Goal: Contribute content: Contribute content

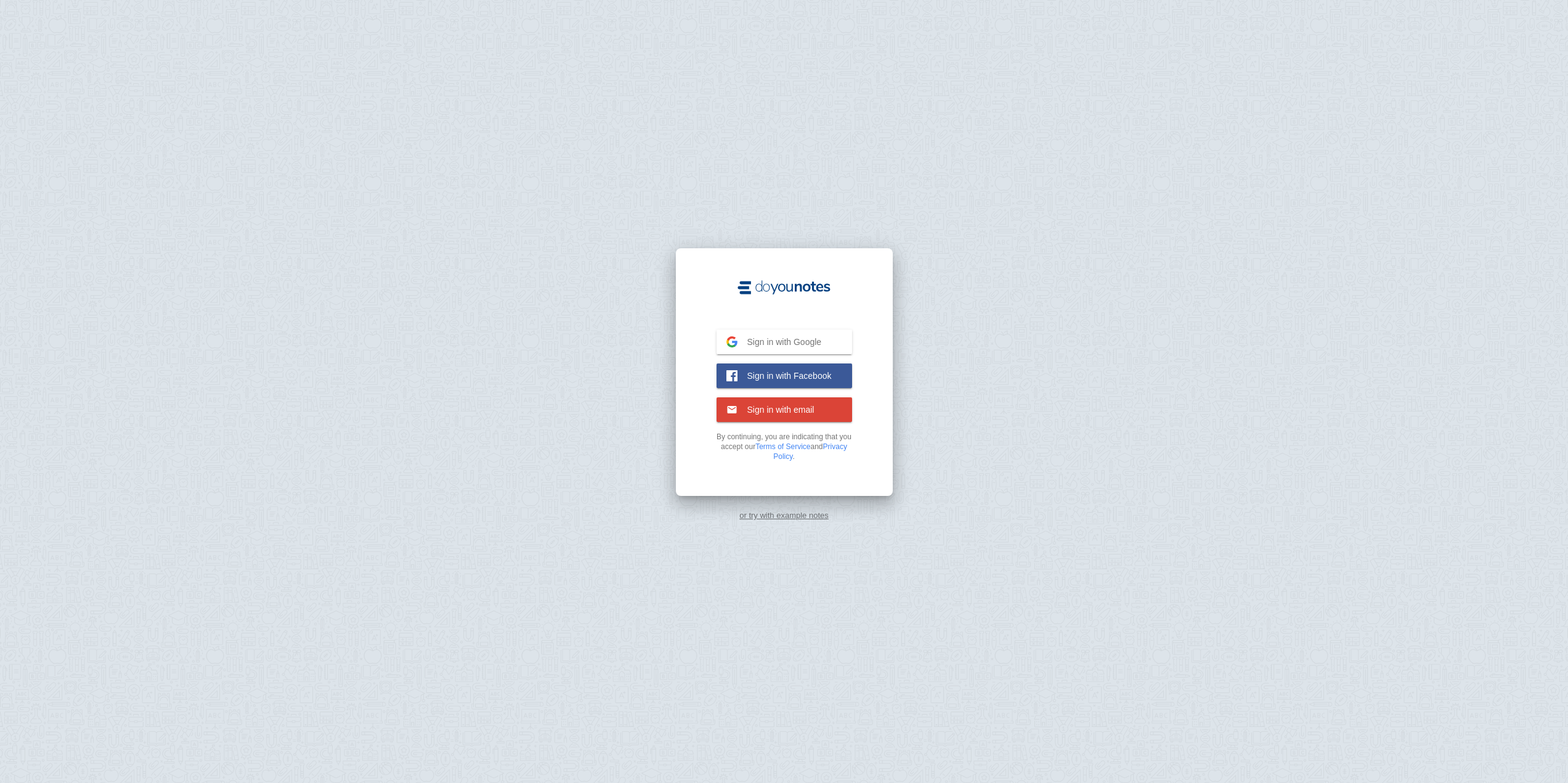
click at [812, 345] on span "Sign in with Google" at bounding box center [780, 342] width 85 height 11
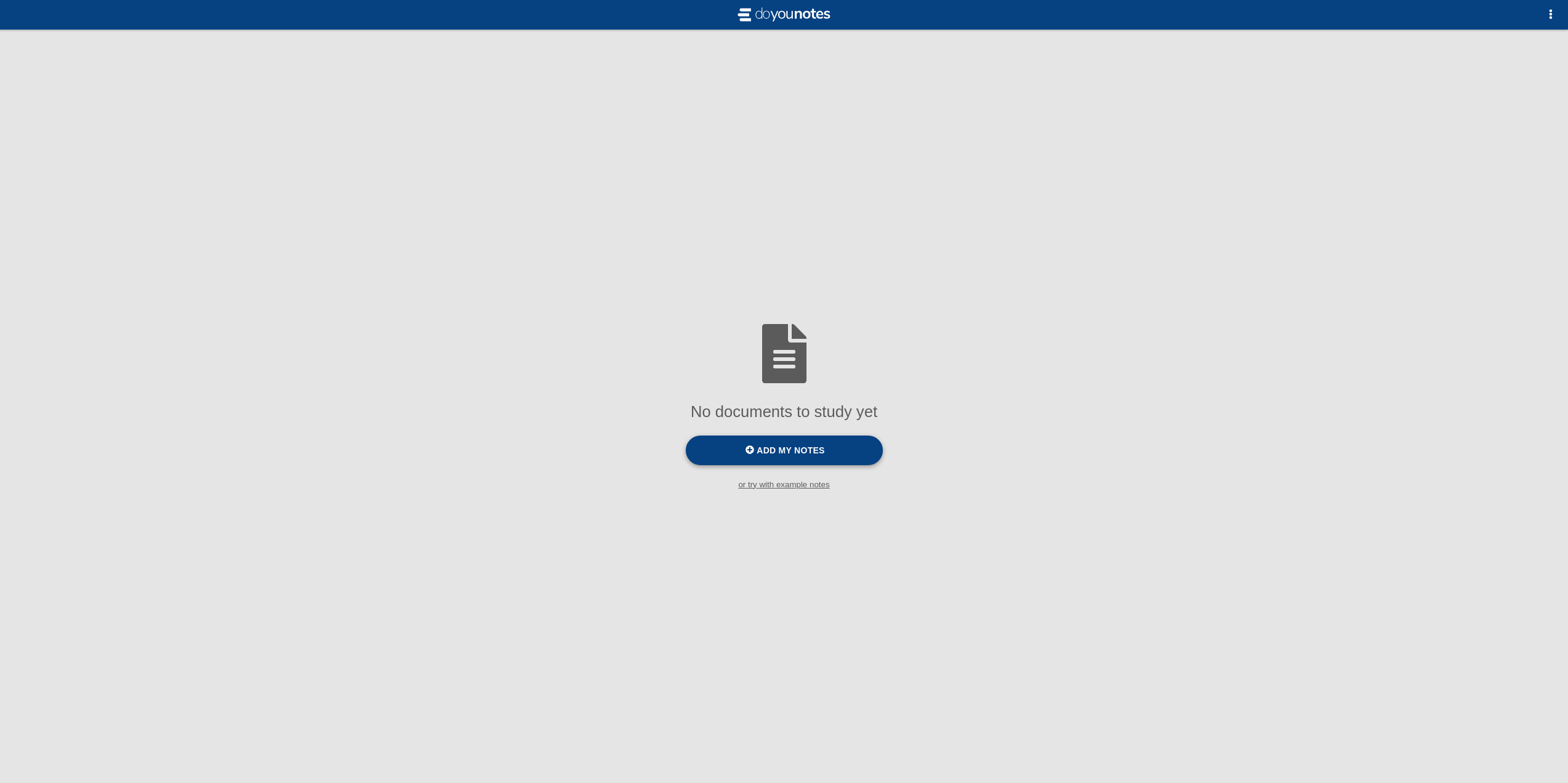
click at [780, 458] on label "Add my notes" at bounding box center [784, 450] width 197 height 29
click at [0, 0] on input "Add my notes" at bounding box center [0, 0] width 0 height 0
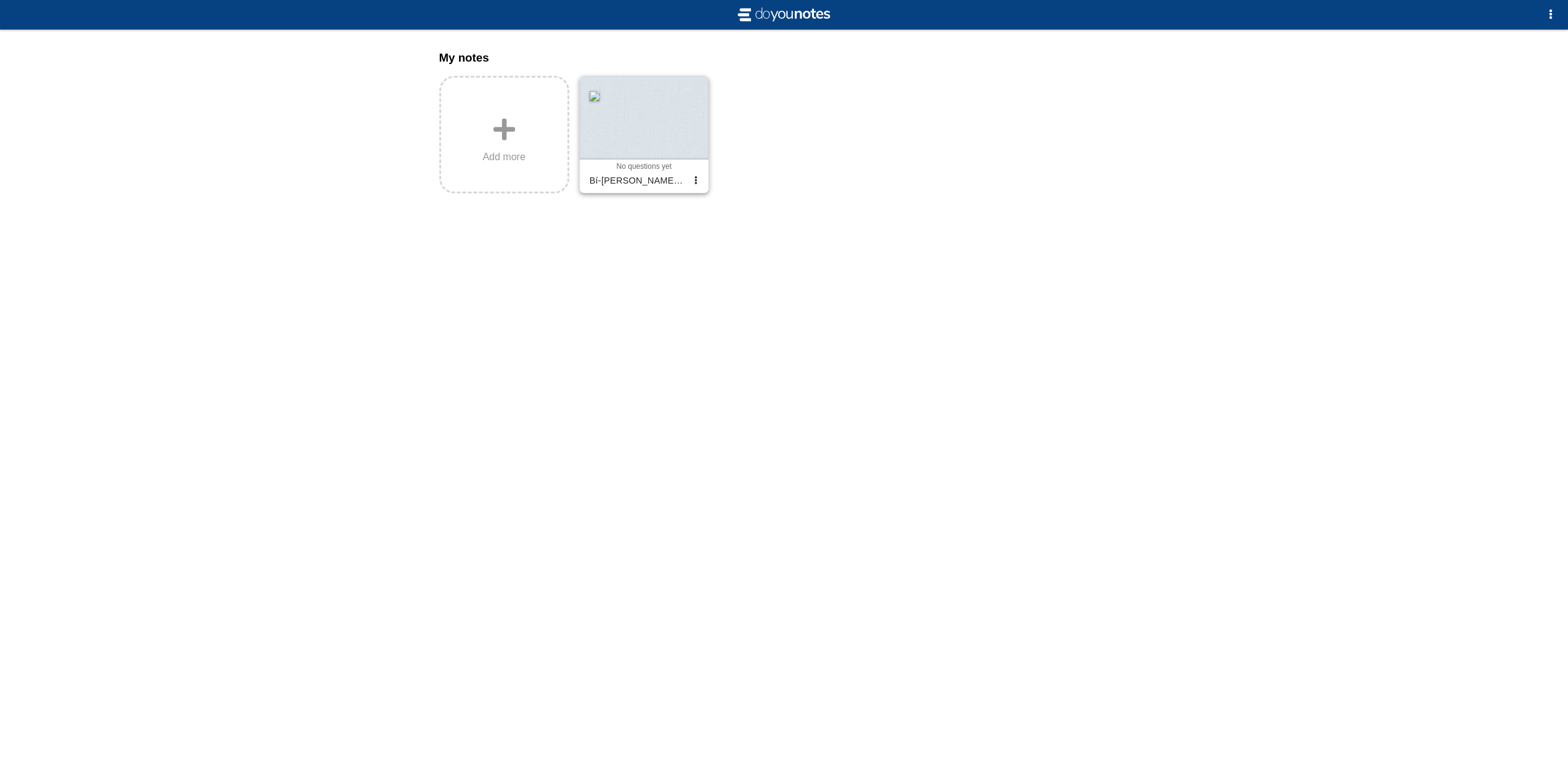
click at [666, 130] on div at bounding box center [644, 118] width 129 height 83
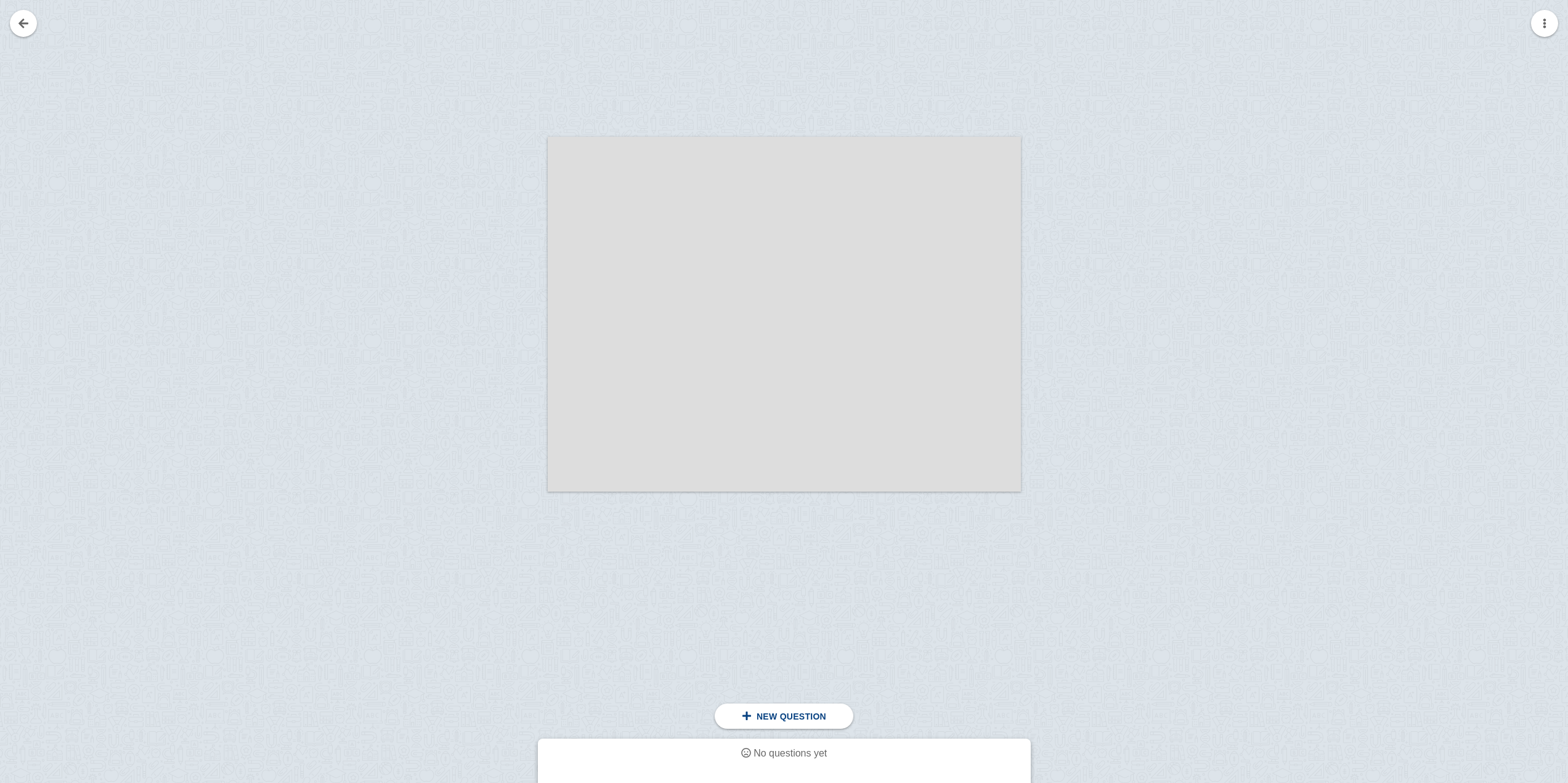
scroll to position [285, 0]
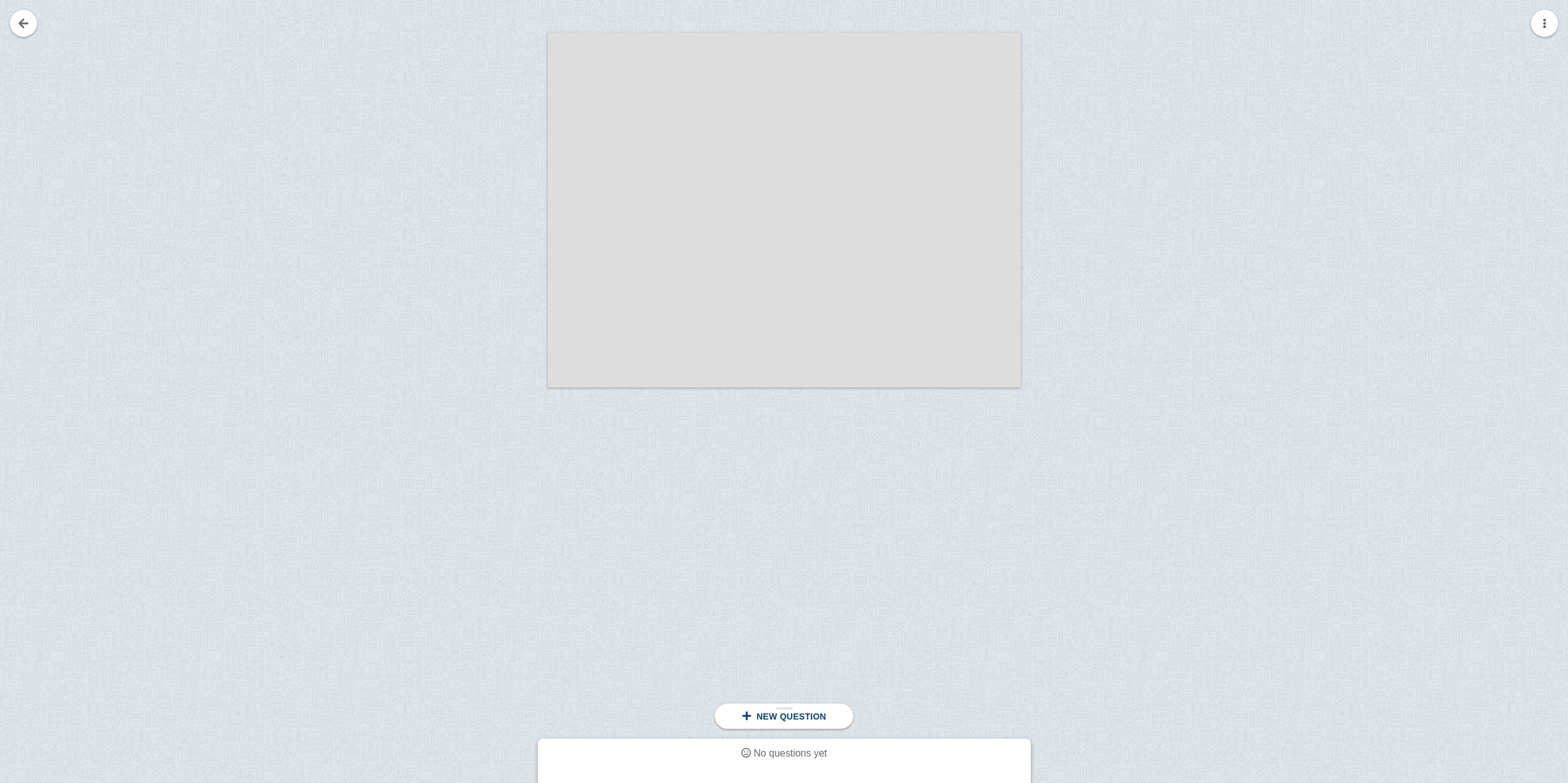
click at [794, 729] on div at bounding box center [784, 248] width 1568 height 1068
click at [794, 725] on div "New question" at bounding box center [784, 716] width 138 height 25
drag, startPoint x: 787, startPoint y: 327, endPoint x: 870, endPoint y: 764, distance: 444.8
click at [870, 764] on div "click here to add a question click here to add a question Place this line above…" at bounding box center [784, 248] width 1568 height 1068
click at [786, 707] on div "New question" at bounding box center [784, 716] width 138 height 25
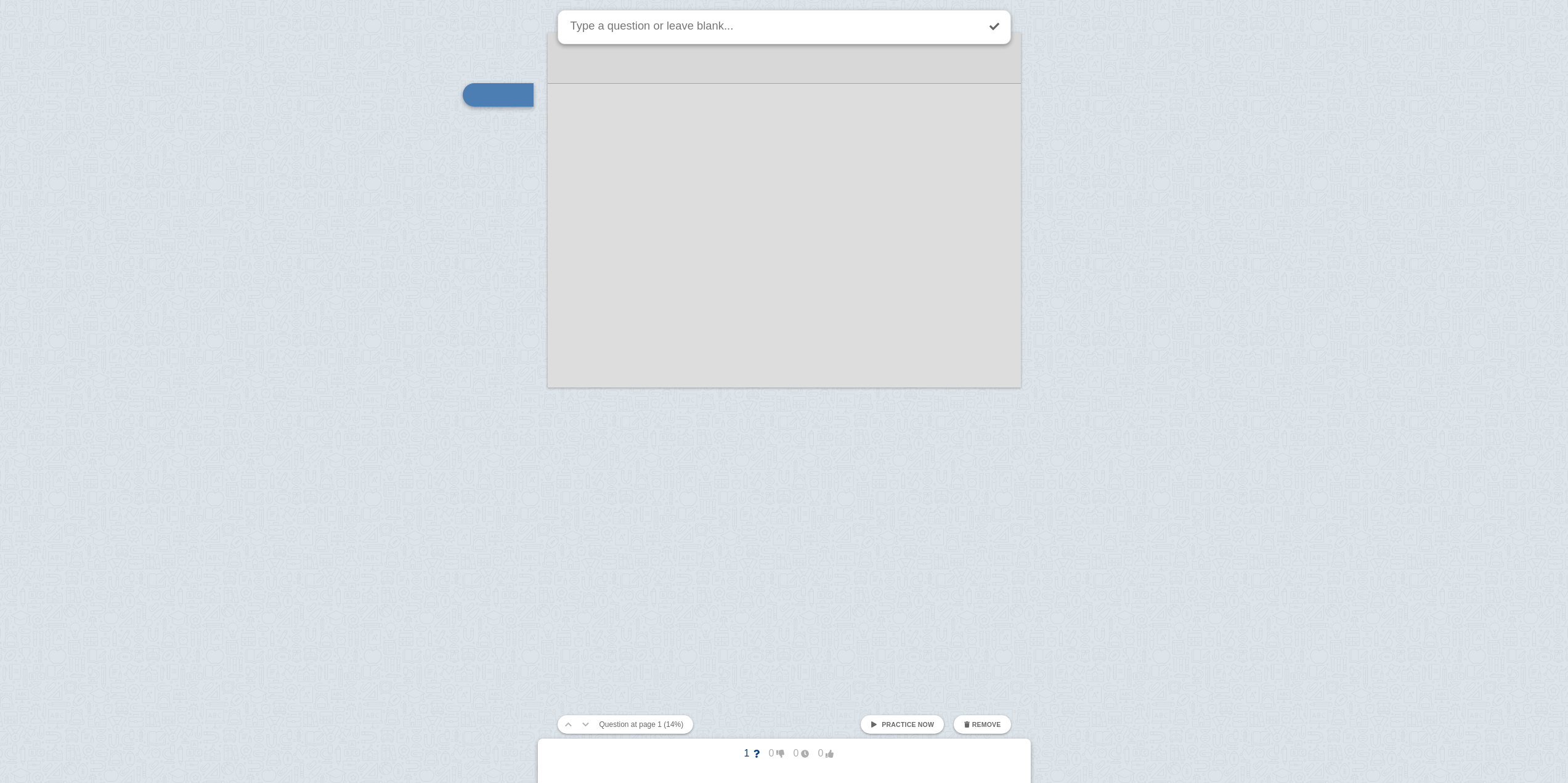
scroll to position [110, 0]
